Goal: Check status

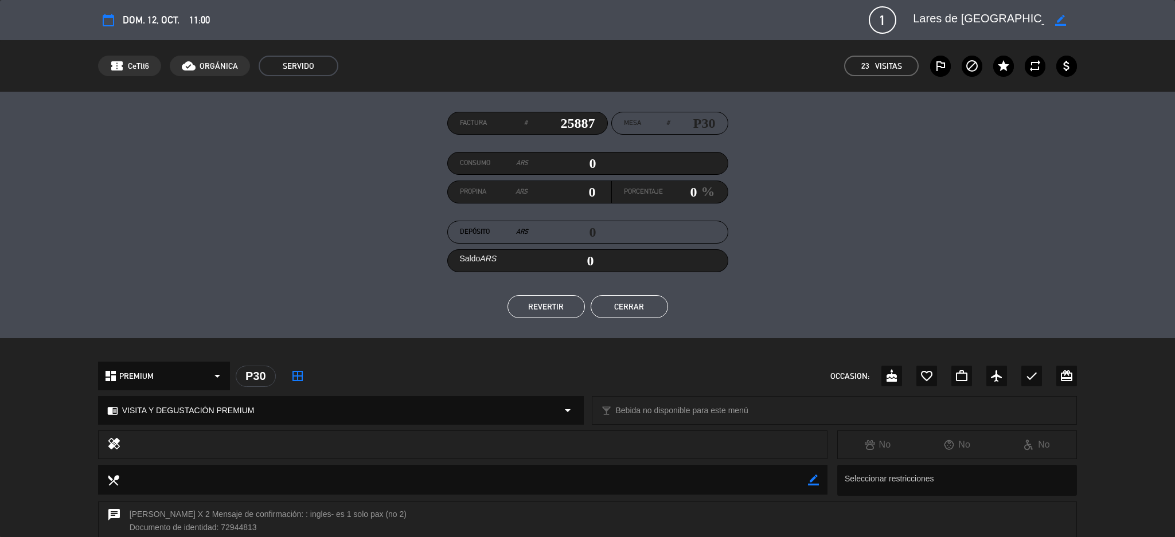
click at [621, 298] on button "Cerrar" at bounding box center [628, 306] width 77 height 23
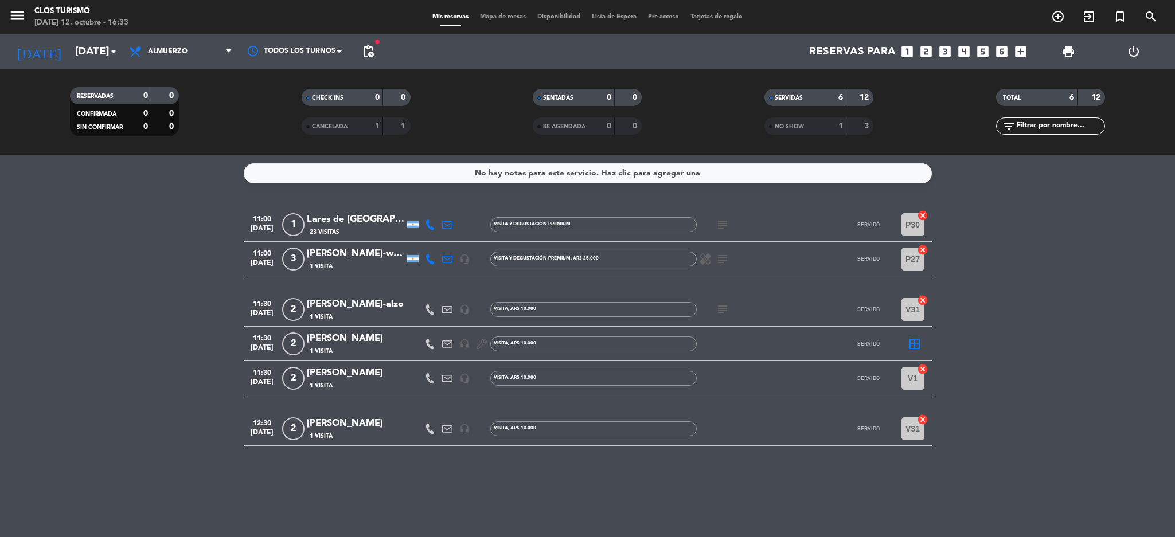
click at [365, 256] on div "[PERSON_NAME]-wine week trips" at bounding box center [355, 254] width 97 height 15
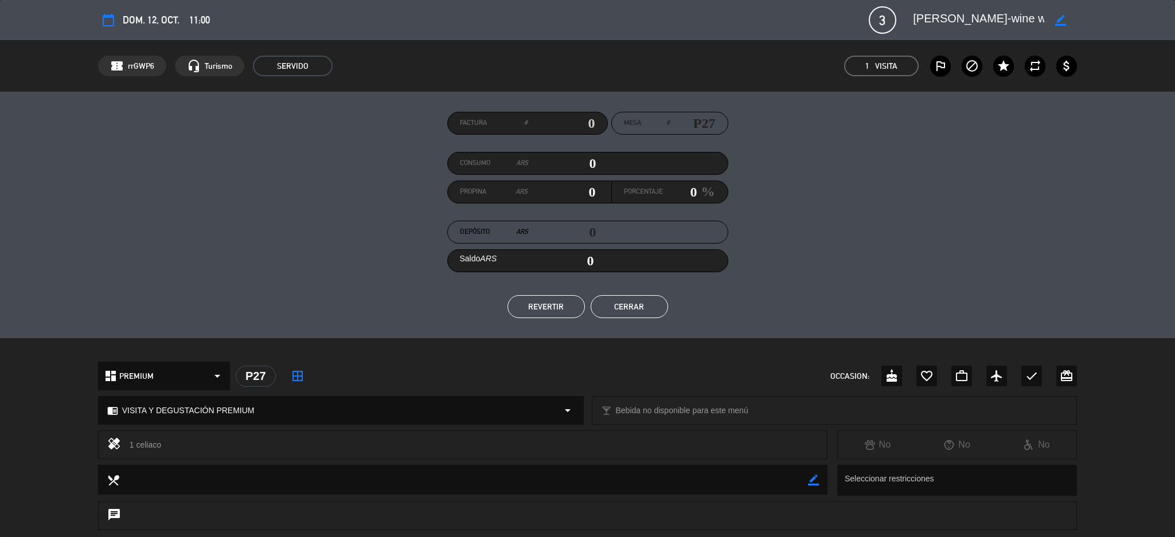
drag, startPoint x: 586, startPoint y: 115, endPoint x: 586, endPoint y: 140, distance: 24.7
click at [584, 119] on input "text" at bounding box center [561, 123] width 68 height 17
click at [627, 308] on button "Cerrar" at bounding box center [628, 306] width 77 height 23
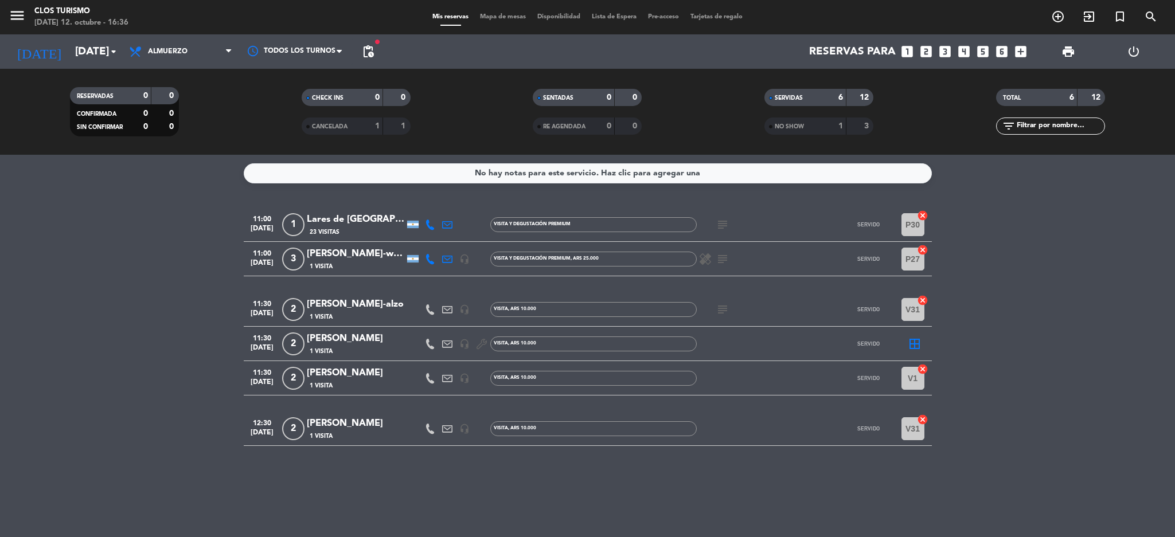
click at [9, 314] on bookings-row "11:00 [DATE] 1 Lares de Chacras Hotel 23 Visitas VISITA Y DEGUSTACIÓN PREMIUM s…" at bounding box center [587, 327] width 1175 height 238
click at [62, 269] on bookings-row "11:00 [DATE] 1 Lares de Chacras Hotel 23 Visitas VISITA Y DEGUSTACIÓN PREMIUM s…" at bounding box center [587, 327] width 1175 height 238
click at [103, 49] on input "[DATE]" at bounding box center [138, 52] width 138 height 24
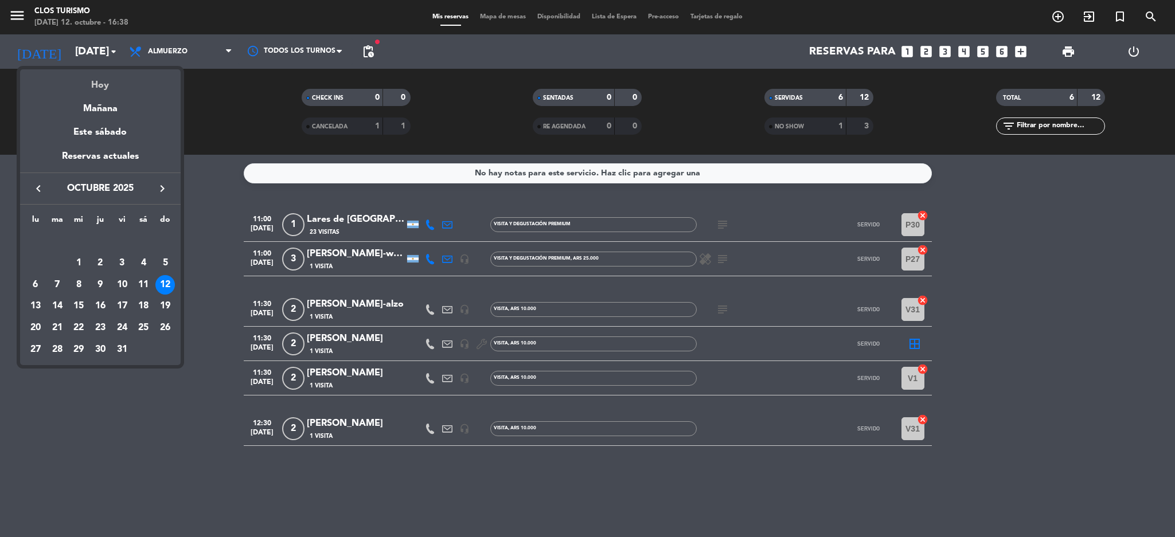
click at [120, 81] on div "Hoy" at bounding box center [100, 81] width 161 height 24
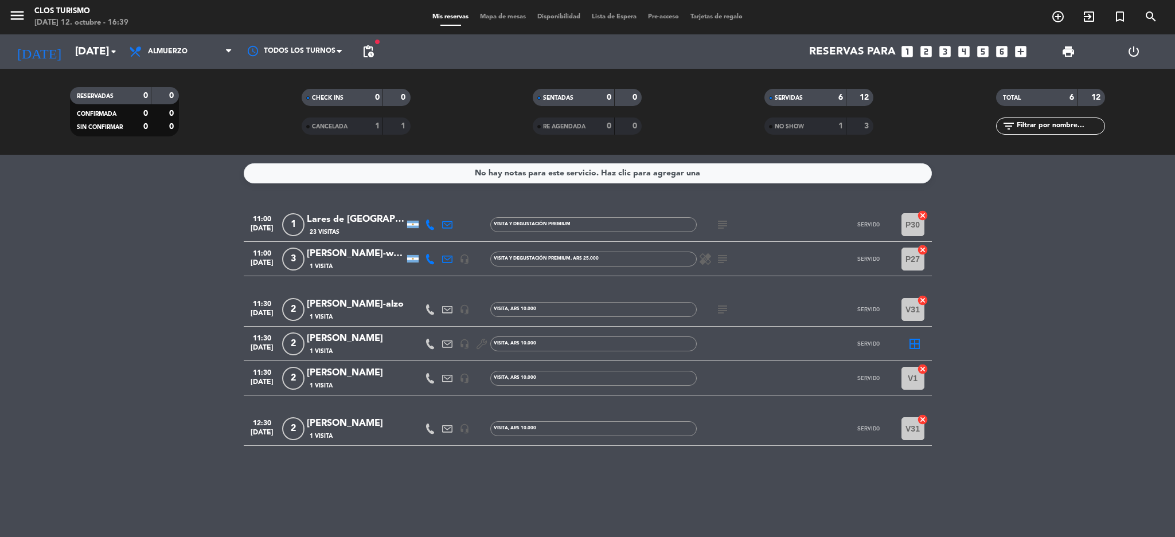
click at [919, 342] on icon "border_all" at bounding box center [915, 344] width 14 height 14
click at [916, 341] on icon "border_all" at bounding box center [915, 344] width 14 height 14
click at [0, 320] on bookings-row "11:00 [DATE] 1 Lares de Chacras Hotel 23 Visitas VISITA Y DEGUSTACIÓN PREMIUM s…" at bounding box center [587, 327] width 1175 height 238
click at [69, 43] on input "[DATE]" at bounding box center [138, 52] width 138 height 24
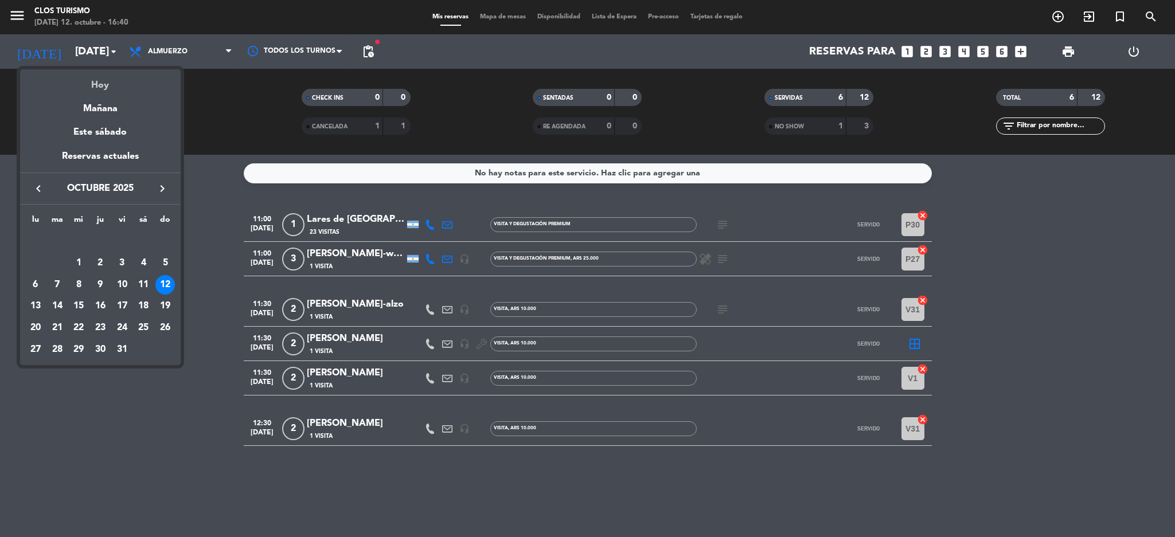
click at [93, 76] on div "Hoy" at bounding box center [100, 81] width 161 height 24
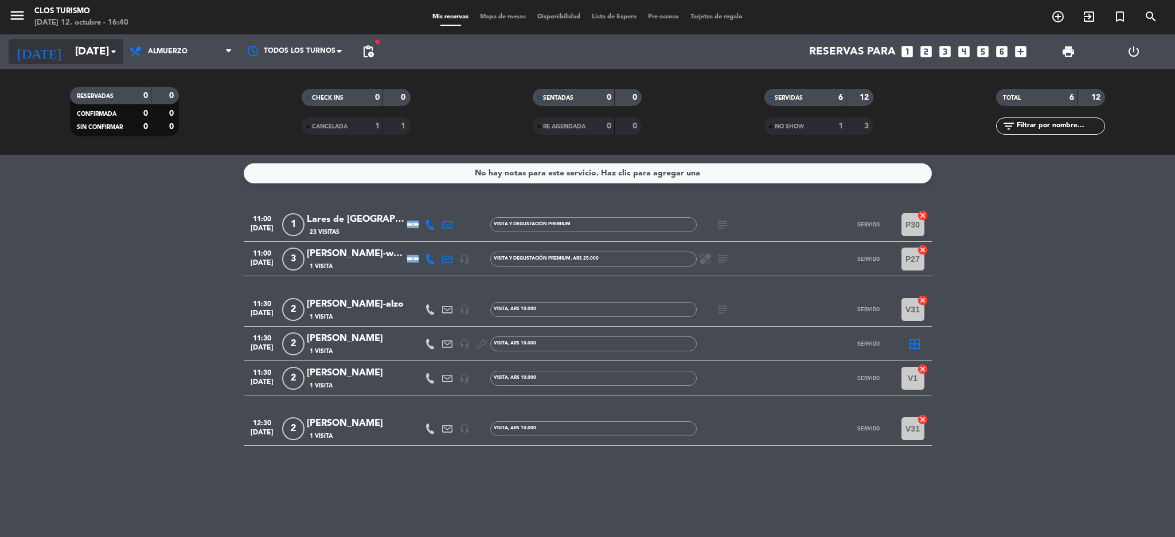
click at [100, 53] on input "[DATE]" at bounding box center [138, 52] width 138 height 24
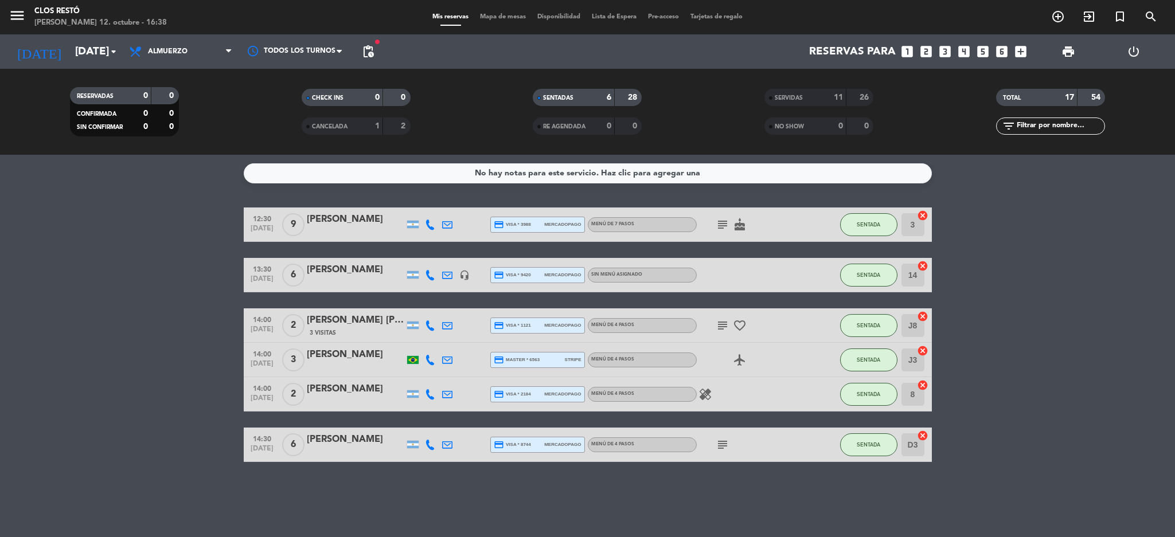
click at [85, 46] on input "[DATE]" at bounding box center [138, 52] width 138 height 24
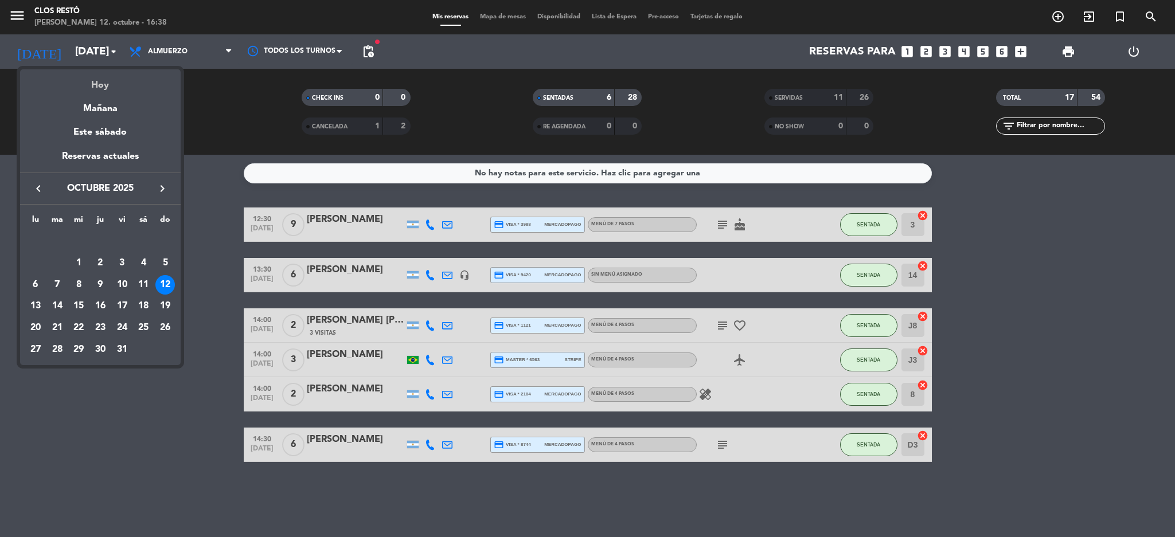
click at [139, 85] on div "Hoy" at bounding box center [100, 81] width 161 height 24
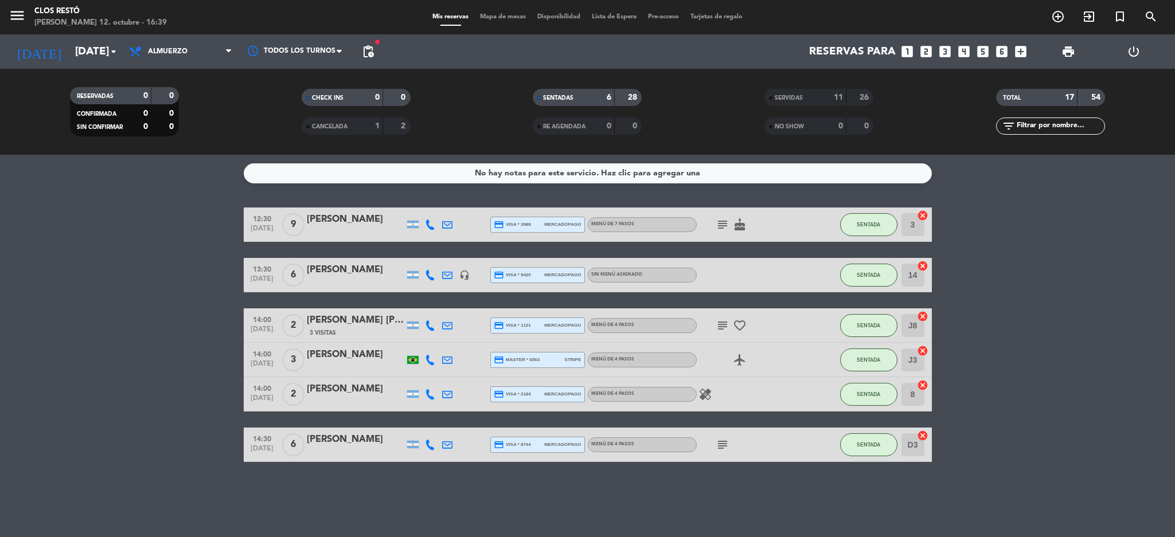
click at [401, 490] on div "No hay notas para este servicio. Haz clic para agregar una 12:30 oct. 12 9 Mail…" at bounding box center [587, 346] width 1175 height 382
click at [100, 431] on bookings-row "12:30 oct. 12 9 Mailin Palavecino credit_card visa * 3988 mercadopago MENÚ DE 7…" at bounding box center [587, 335] width 1175 height 255
click at [365, 491] on div "No hay notas para este servicio. Haz clic para agregar una 12:30 oct. 12 9 Mail…" at bounding box center [587, 346] width 1175 height 382
click at [363, 499] on div "No hay notas para este servicio. Haz clic para agregar una 12:30 oct. 12 9 Mail…" at bounding box center [587, 346] width 1175 height 382
drag, startPoint x: 994, startPoint y: 217, endPoint x: 990, endPoint y: 207, distance: 10.8
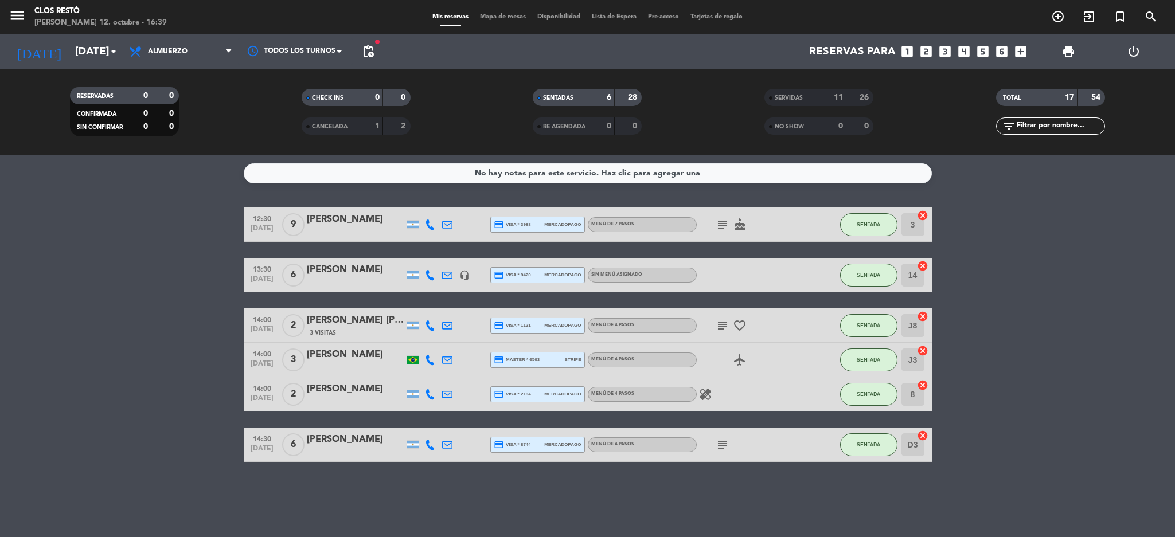
click at [994, 217] on bookings-row "12:30 oct. 12 9 Mailin Palavecino credit_card visa * 3988 mercadopago MENÚ DE 7…" at bounding box center [587, 335] width 1175 height 255
click at [90, 52] on input "[DATE]" at bounding box center [138, 52] width 138 height 24
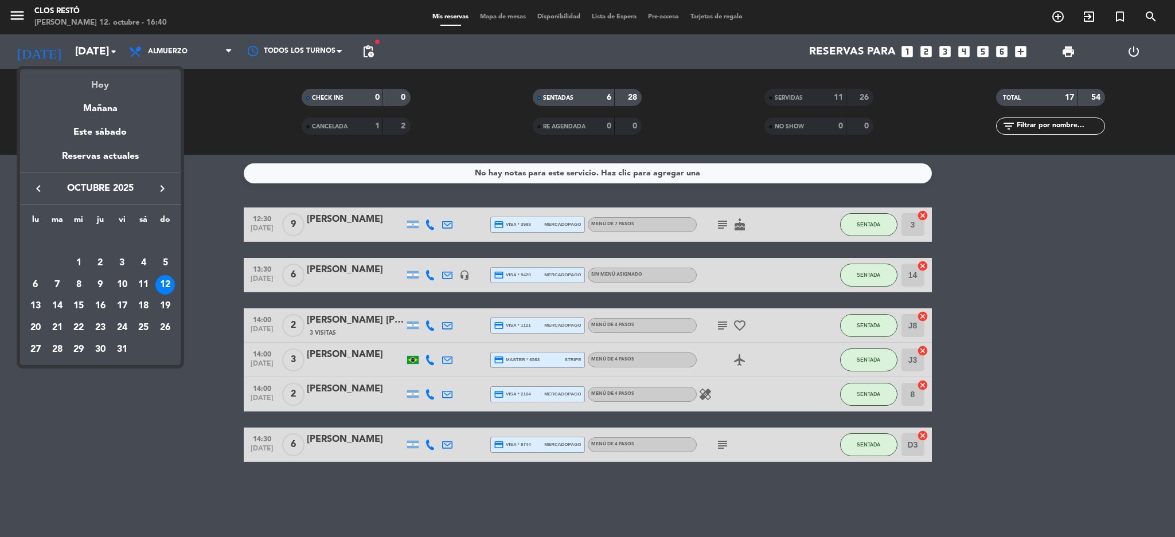
click at [103, 83] on div "Hoy" at bounding box center [100, 81] width 161 height 24
